Goal: Task Accomplishment & Management: Use online tool/utility

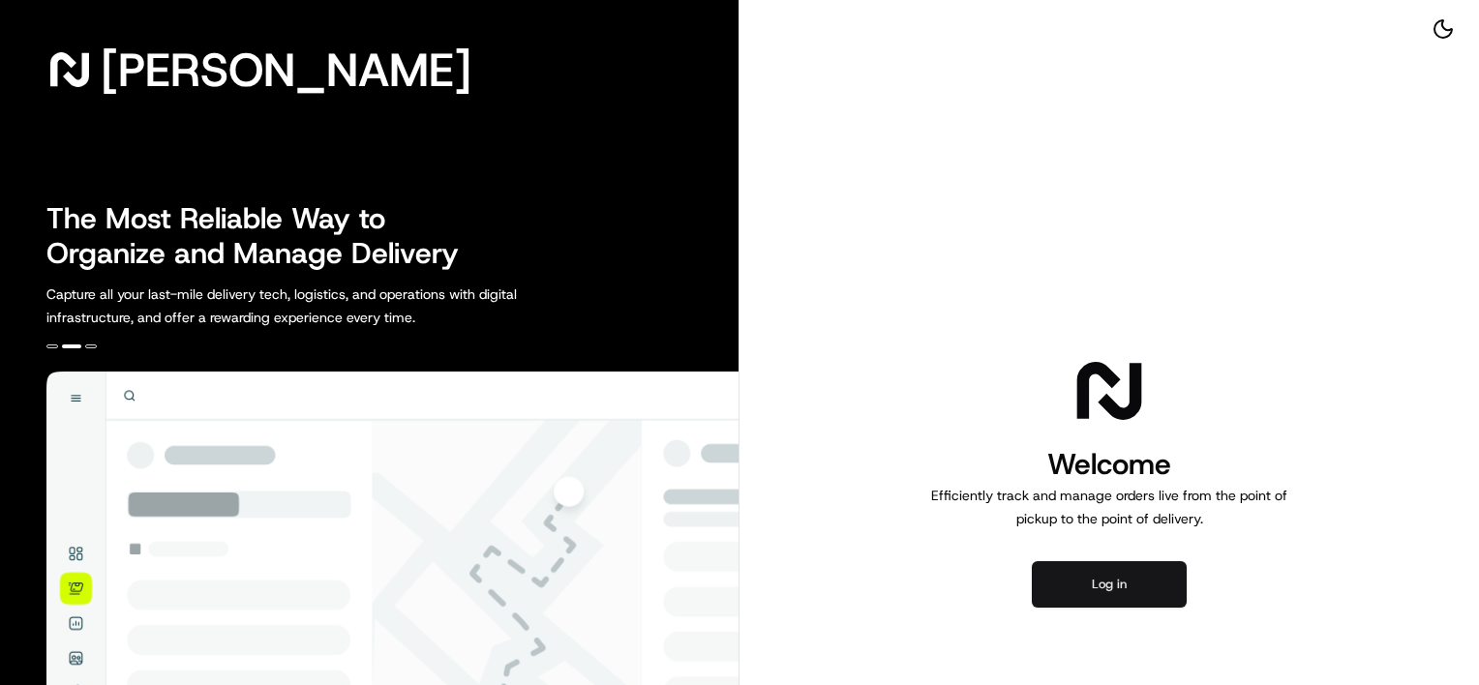
click at [1139, 588] on button "Log in" at bounding box center [1109, 584] width 155 height 46
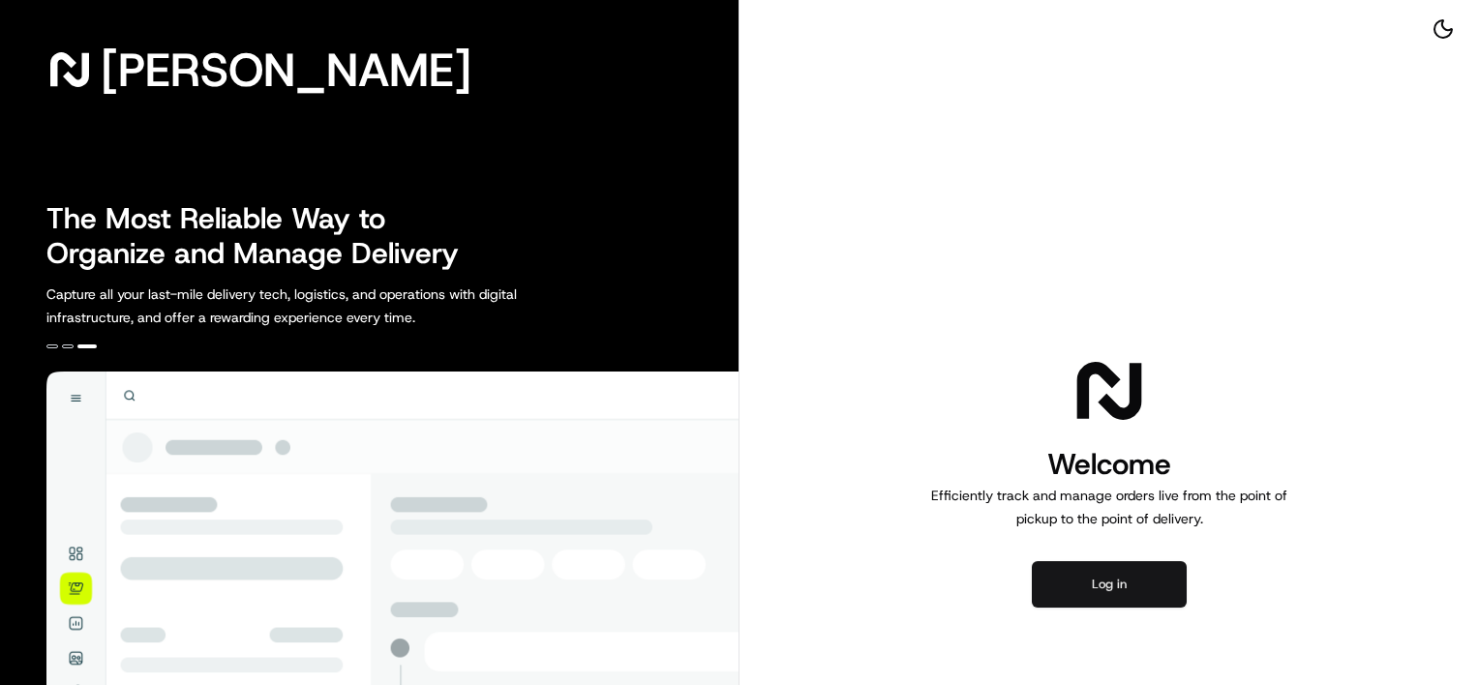
click at [1128, 584] on button "Log in" at bounding box center [1109, 584] width 155 height 46
